Goal: Find contact information: Find contact information

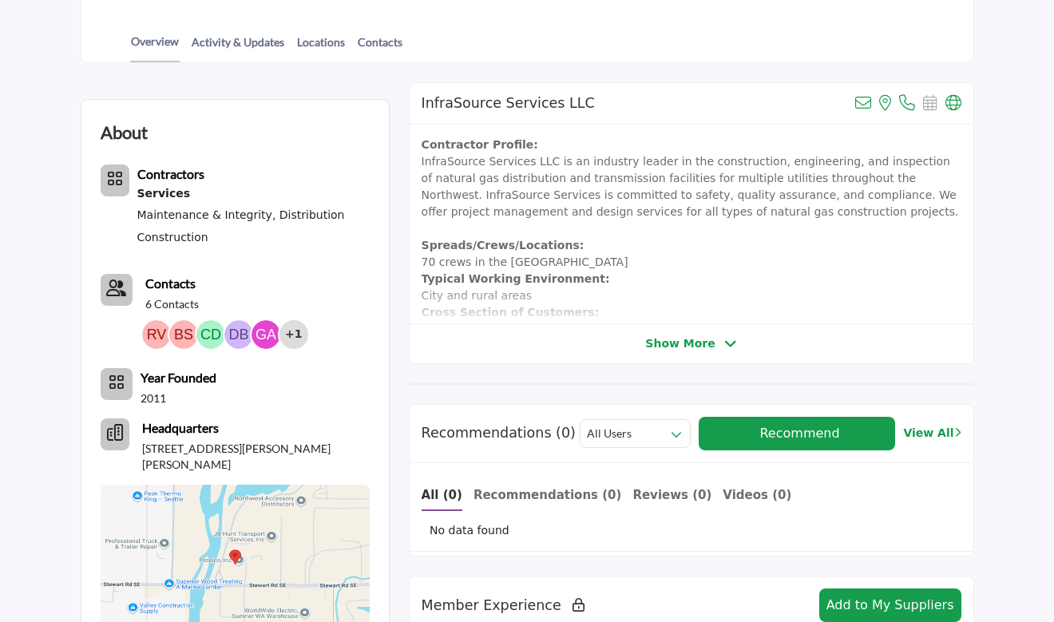
scroll to position [399, 0]
click at [177, 305] on p "6 Contacts" at bounding box center [172, 304] width 54 height 16
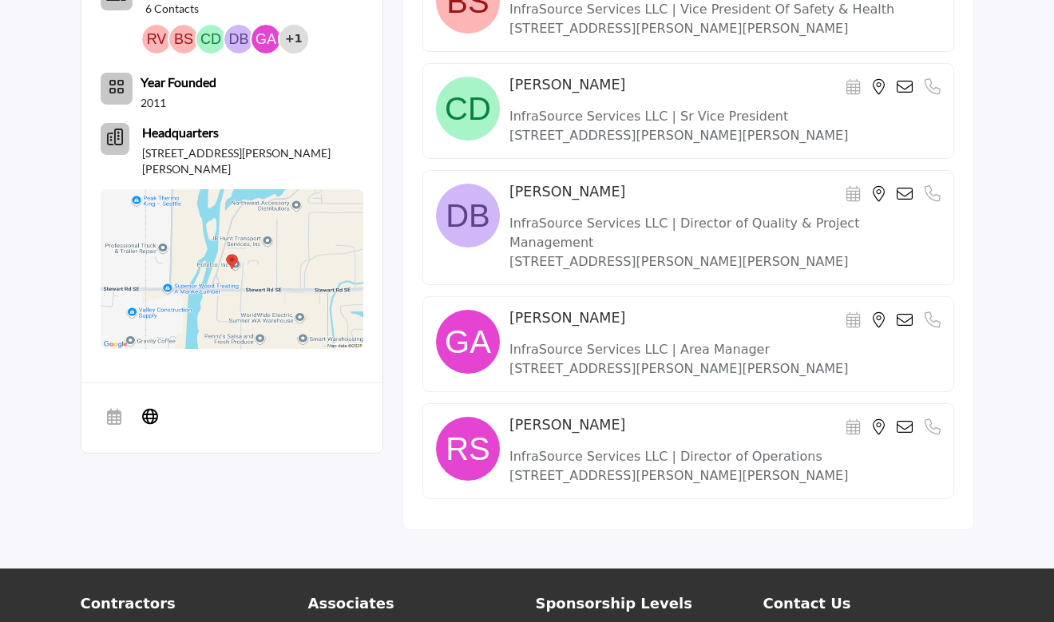
scroll to position [719, 0]
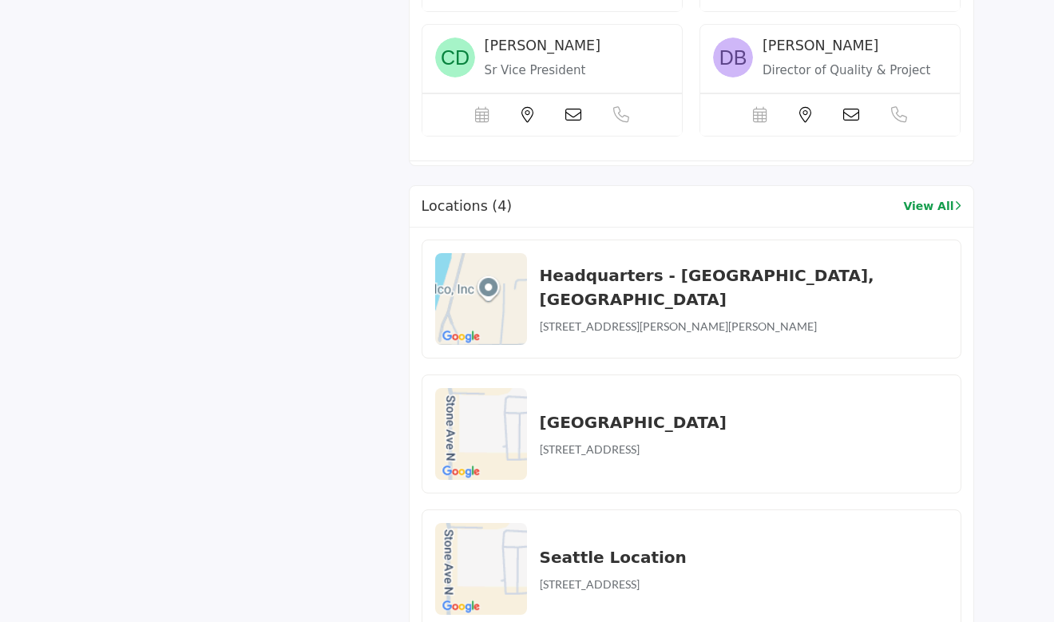
scroll to position [1586, 0]
